Goal: Ask a question

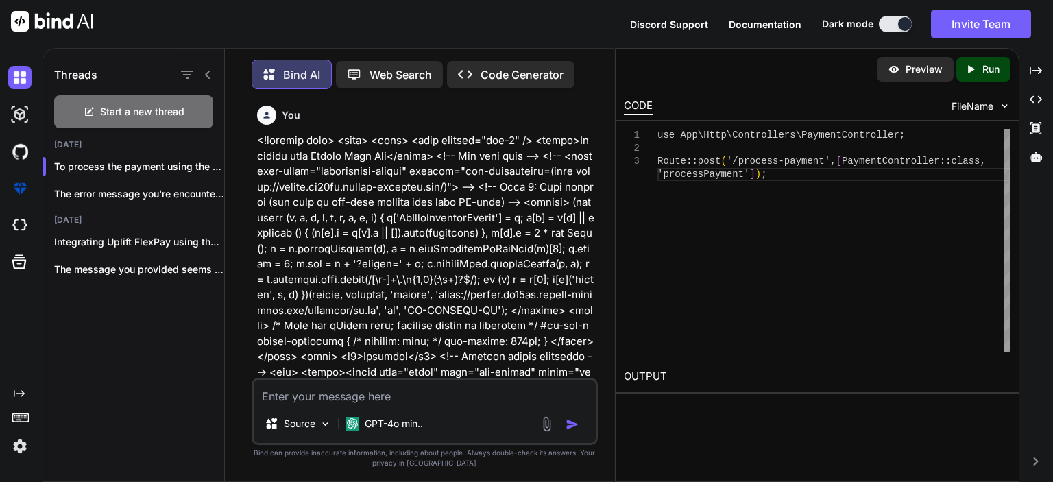
click at [398, 389] on textarea at bounding box center [425, 392] width 342 height 25
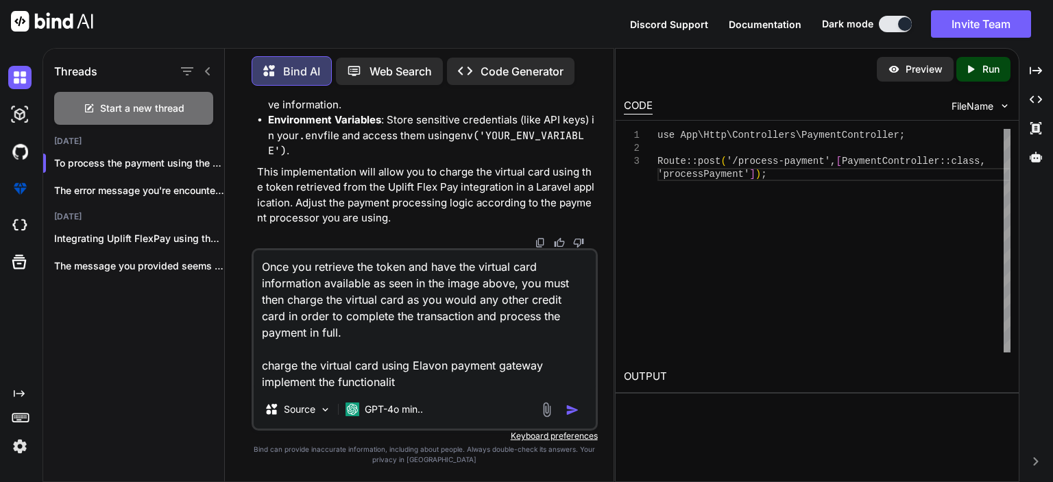
type textarea "Once you retrieve the token and have the virtual card information available as …"
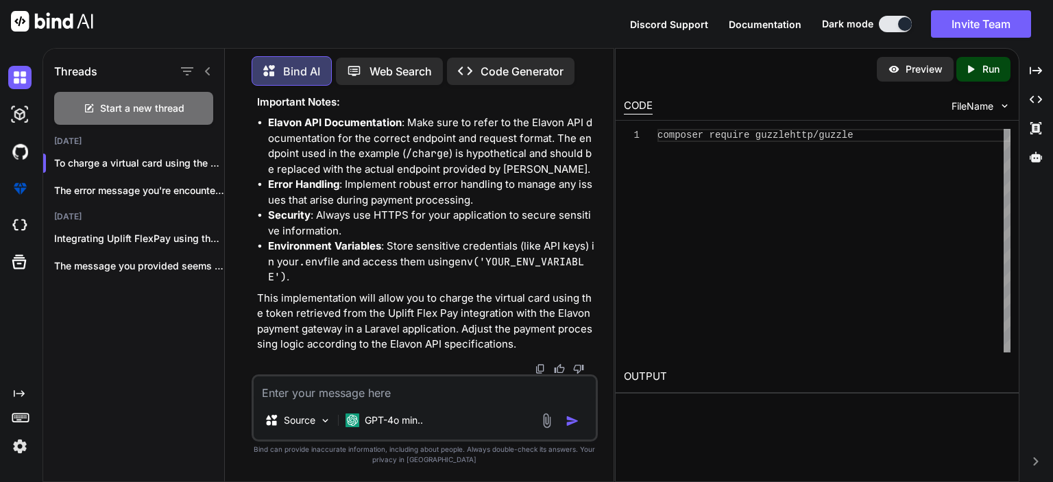
scroll to position [18617, 0]
paste textarea "Token retrived from uplift flex pay given below { "card_ccv": "000", "expiratio…"
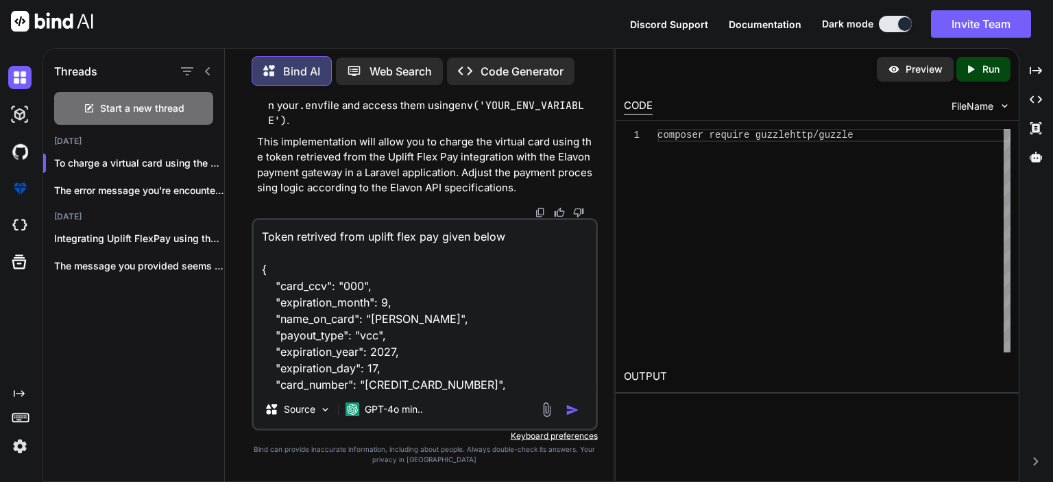
scroll to position [247, 0]
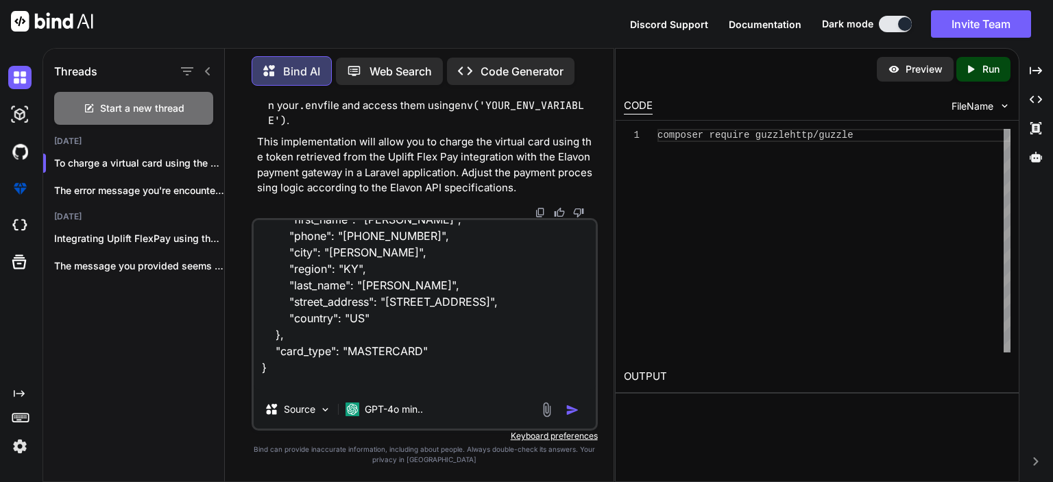
type textarea "Token retrived from uplift flex pay given below { "card_ccv": "000", "expiratio…"
click at [572, 408] on img "button" at bounding box center [572, 410] width 14 height 14
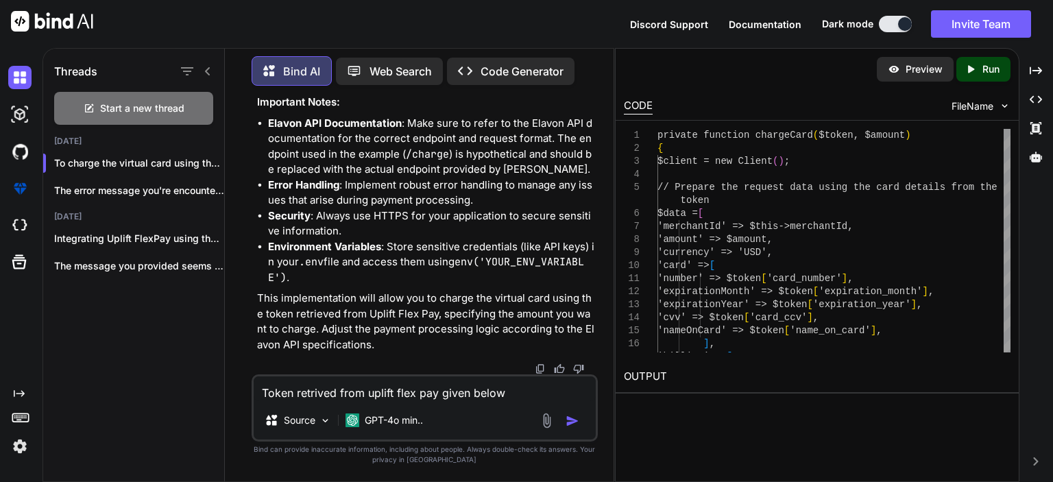
scroll to position [20990, 0]
click at [155, 109] on span "Start a new thread" at bounding box center [142, 108] width 84 height 14
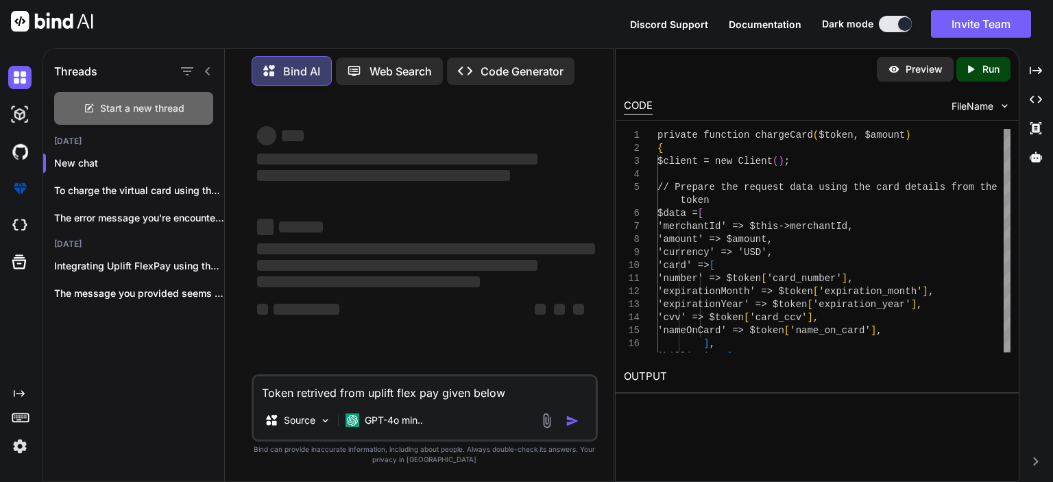
scroll to position [0, 0]
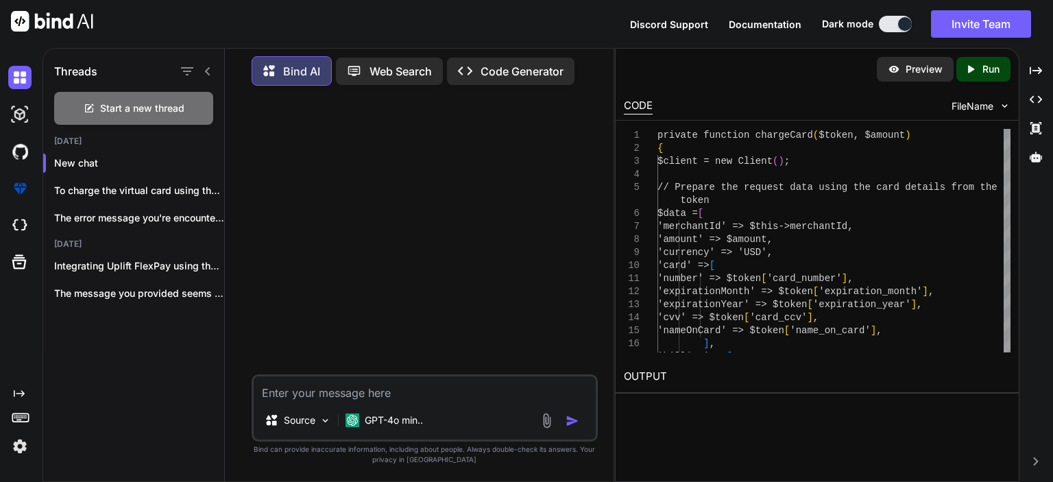
click at [365, 401] on textarea at bounding box center [425, 388] width 342 height 25
paste textarea "Elavon payment gateway example for charge virtual card payment using uplift fle…"
type textarea "Elavon payment gateway example for charge virtual card payment using uplift fle…"
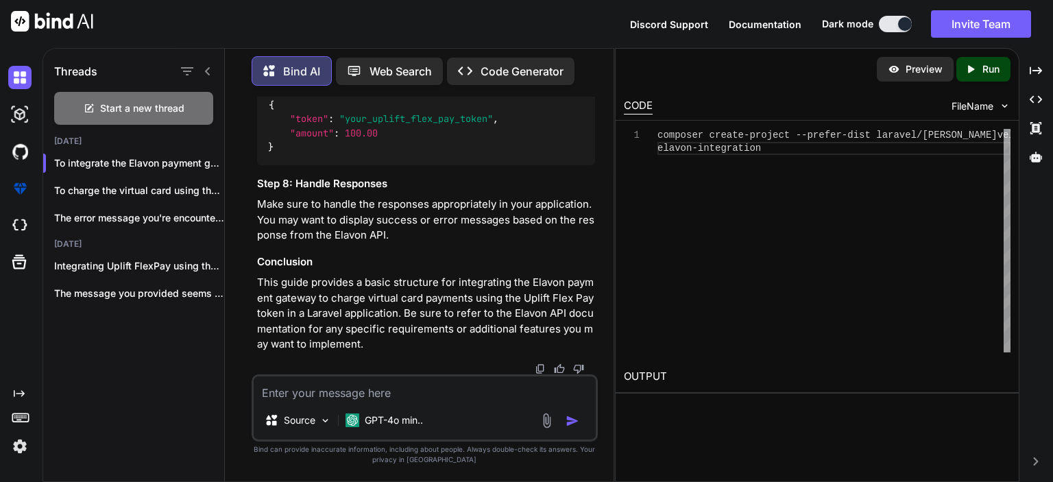
scroll to position [2305, 0]
click at [408, 400] on textarea at bounding box center [425, 388] width 342 height 25
paste textarea "Token retrived from uplift flex pay given below { "card_ccv": "000", "expiratio…"
type textarea "Token retrived from uplift flex pay given below { "card_ccv": "000", "expiratio…"
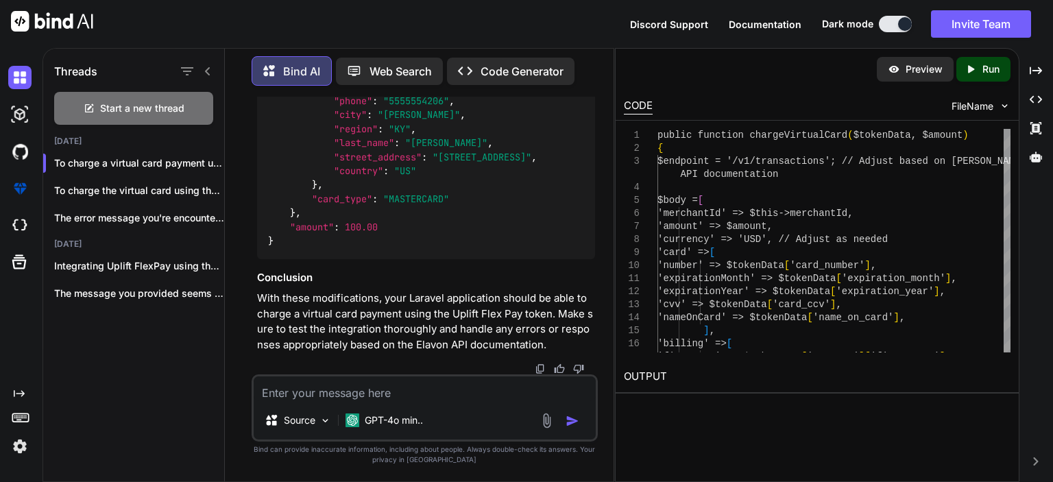
scroll to position [4146, 0]
click at [376, 396] on textarea at bounding box center [425, 388] width 342 height 25
type textarea "h"
type textarea "where to get amount tokenData have not provide price"
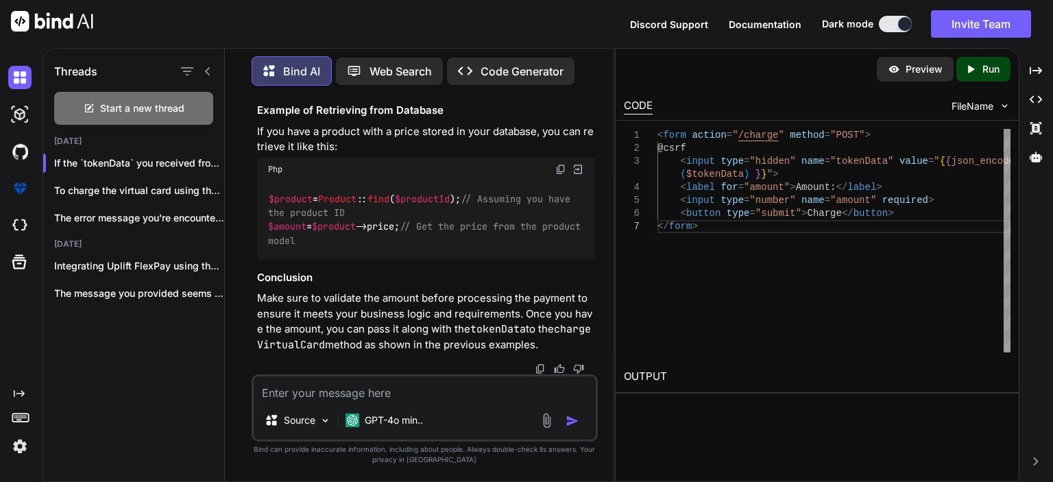
scroll to position [4619, 0]
